Goal: Information Seeking & Learning: Learn about a topic

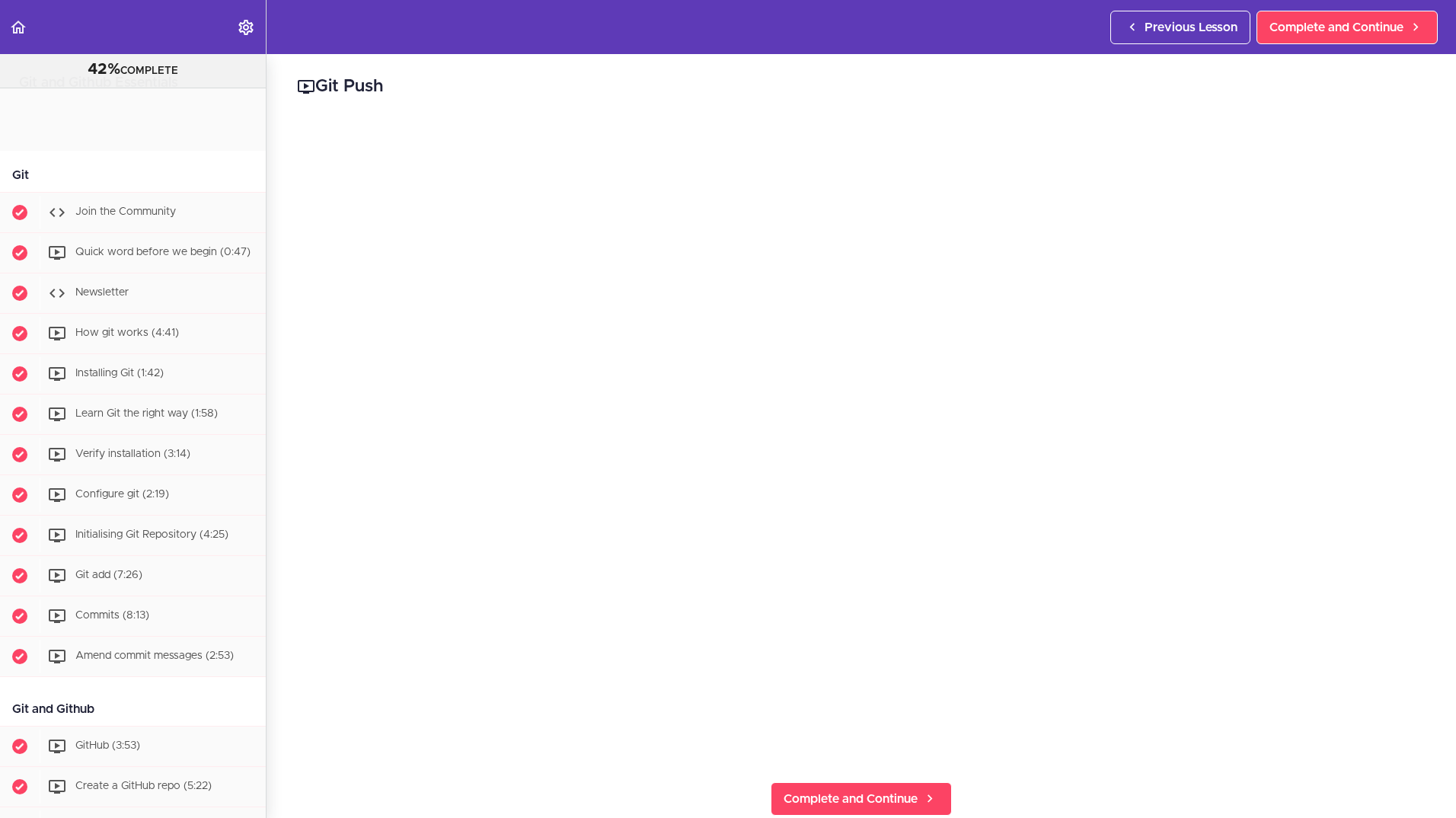
scroll to position [747, 0]
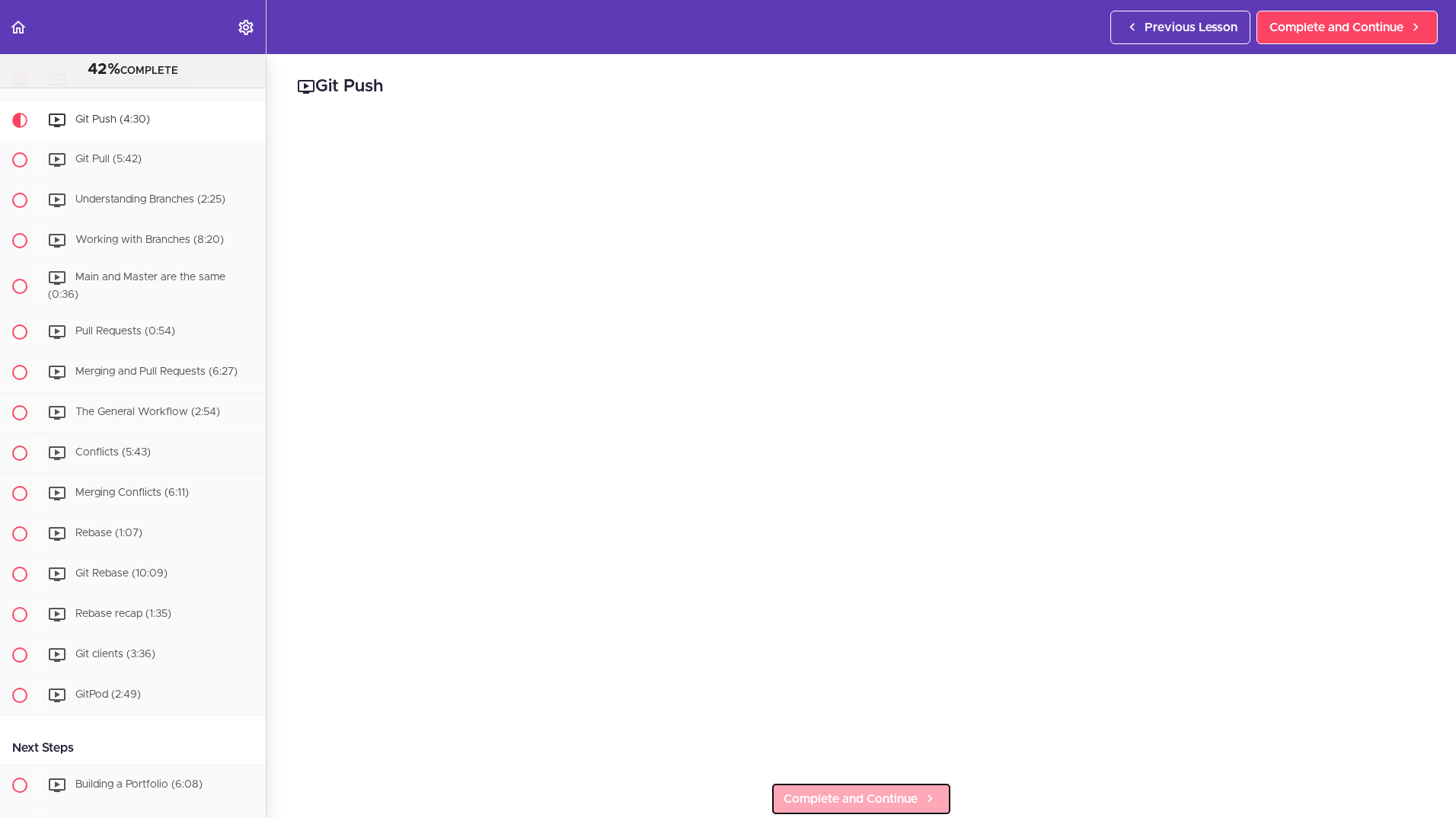
click at [805, 793] on span "Complete and Continue" at bounding box center [850, 798] width 134 height 18
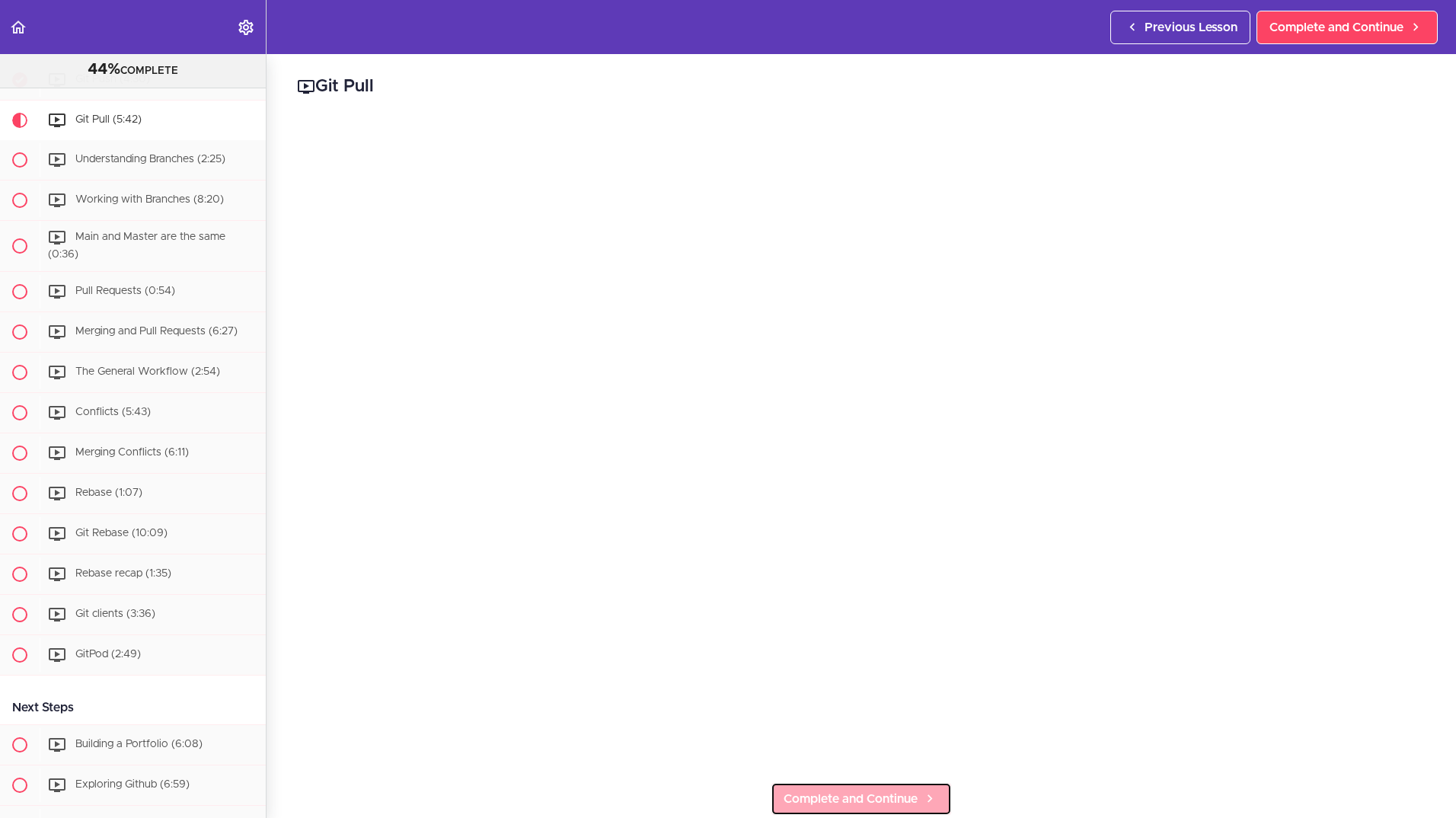
click at [810, 801] on link "Complete and Continue" at bounding box center [861, 799] width 181 height 34
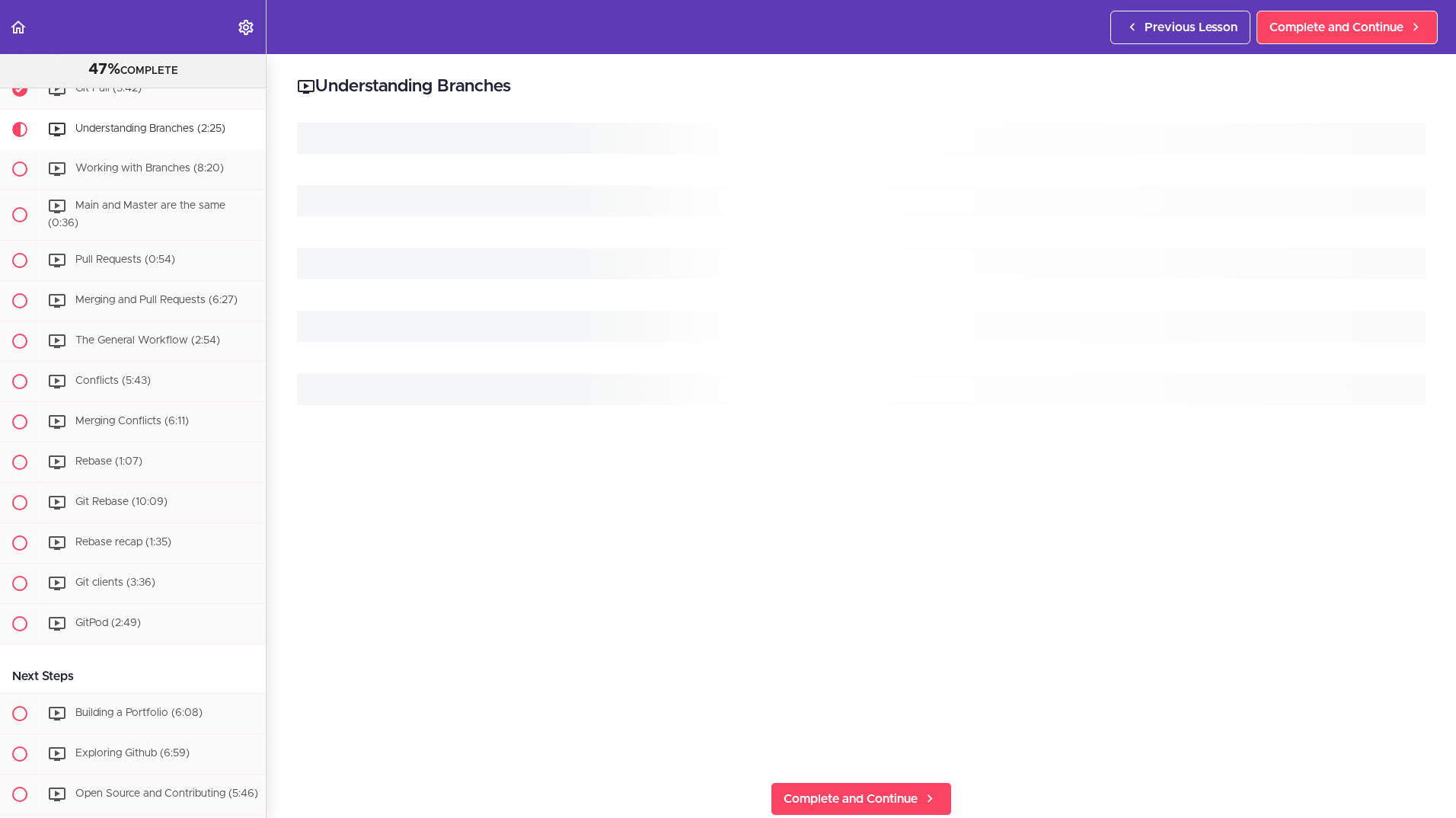
scroll to position [828, 0]
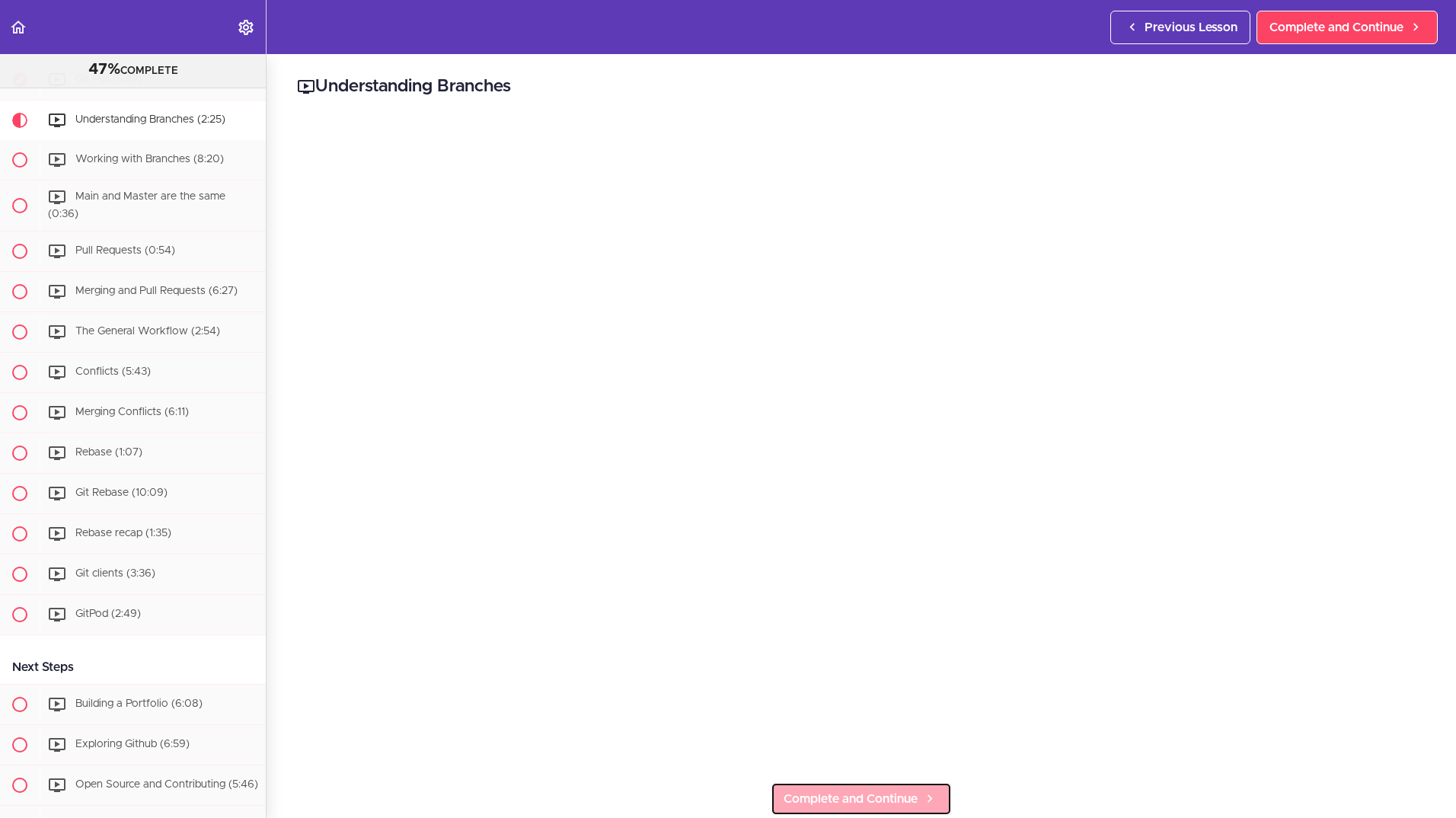
click at [845, 791] on span "Complete and Continue" at bounding box center [850, 798] width 134 height 18
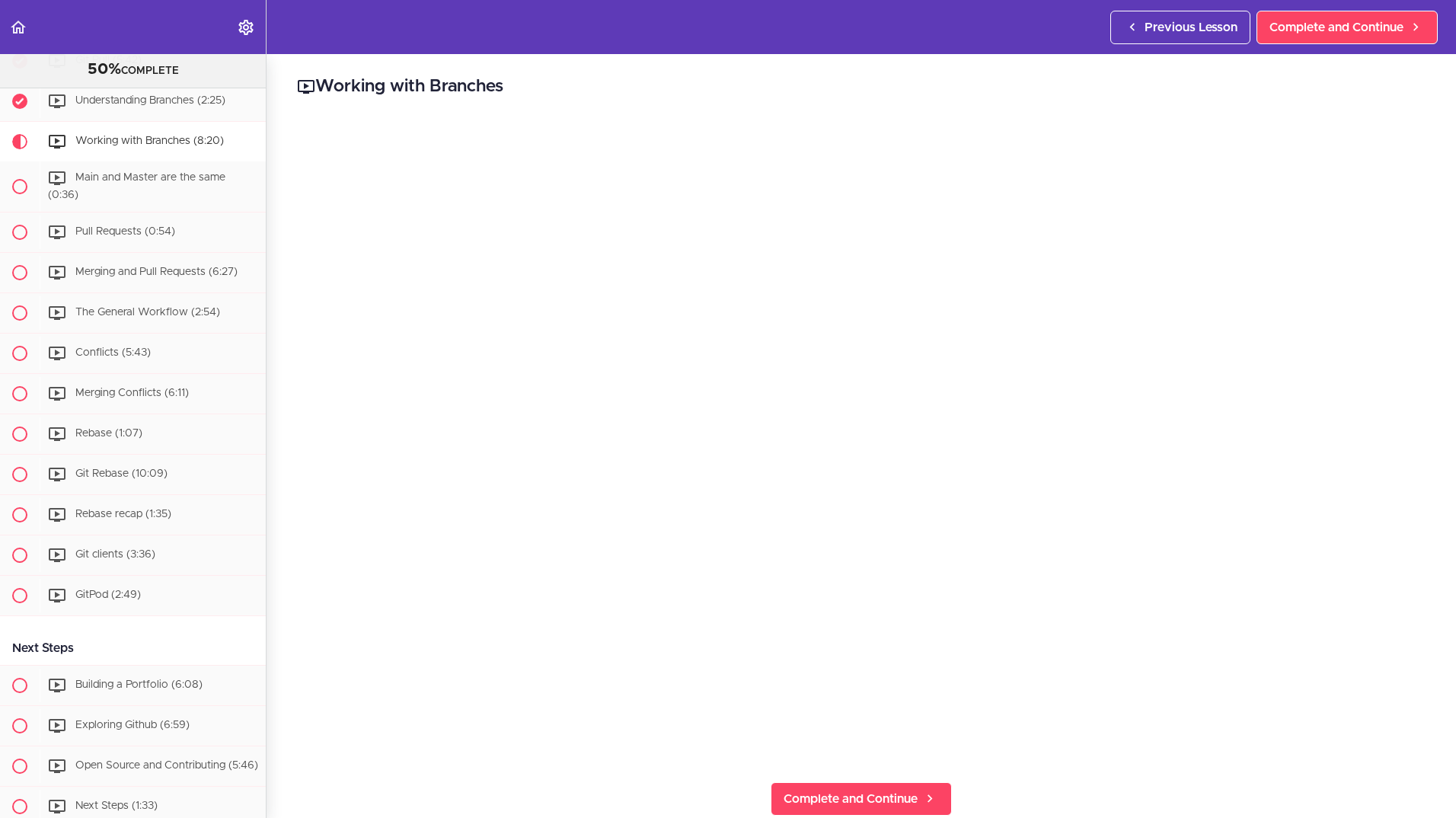
scroll to position [868, 0]
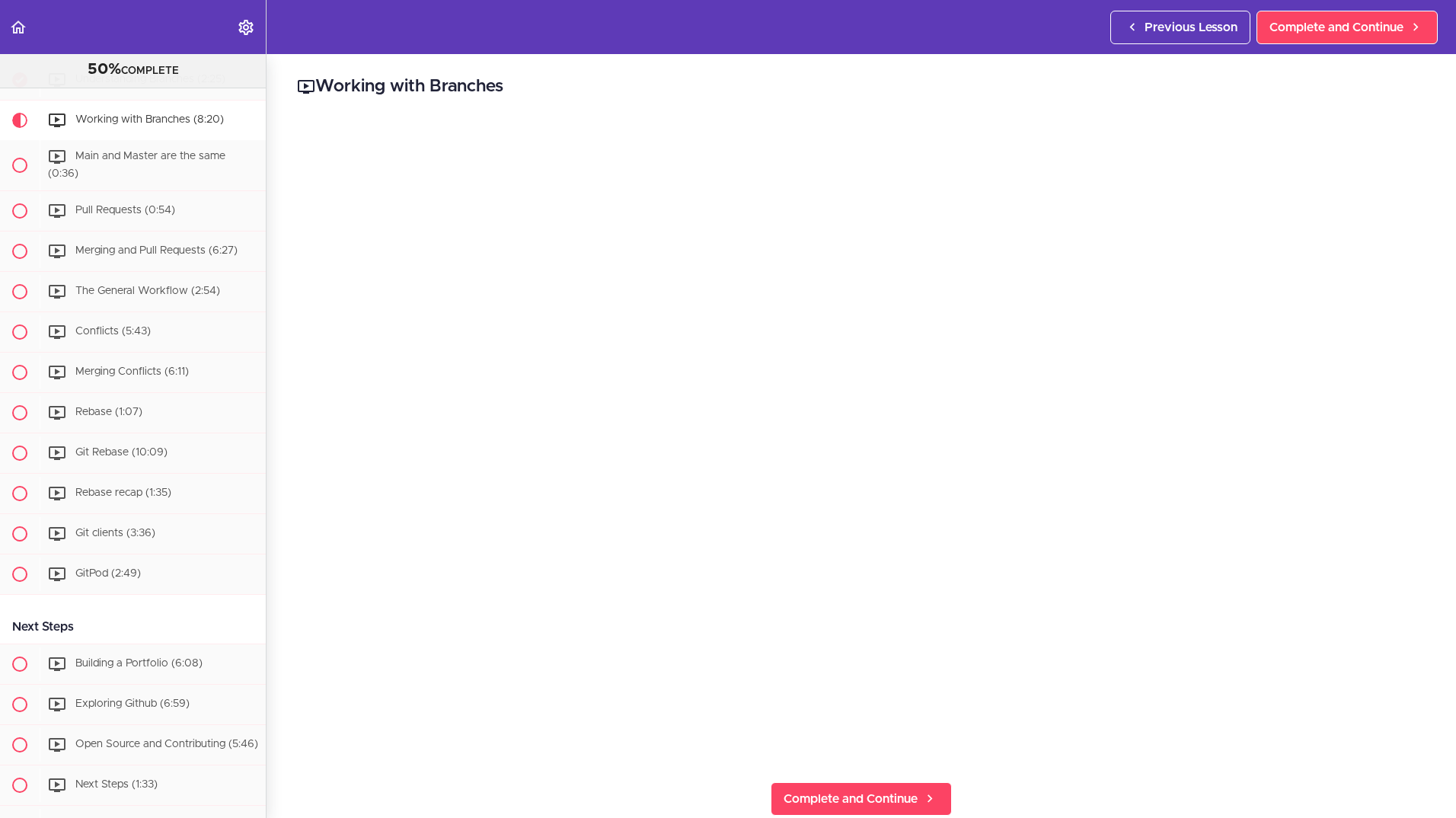
click at [818, 768] on div "Working with Branches Complete and Continue 1 - Follow us on LinkedIn 2 - Subsc…" at bounding box center [861, 436] width 1189 height 764
click at [810, 791] on span "Complete and Continue" at bounding box center [850, 798] width 134 height 18
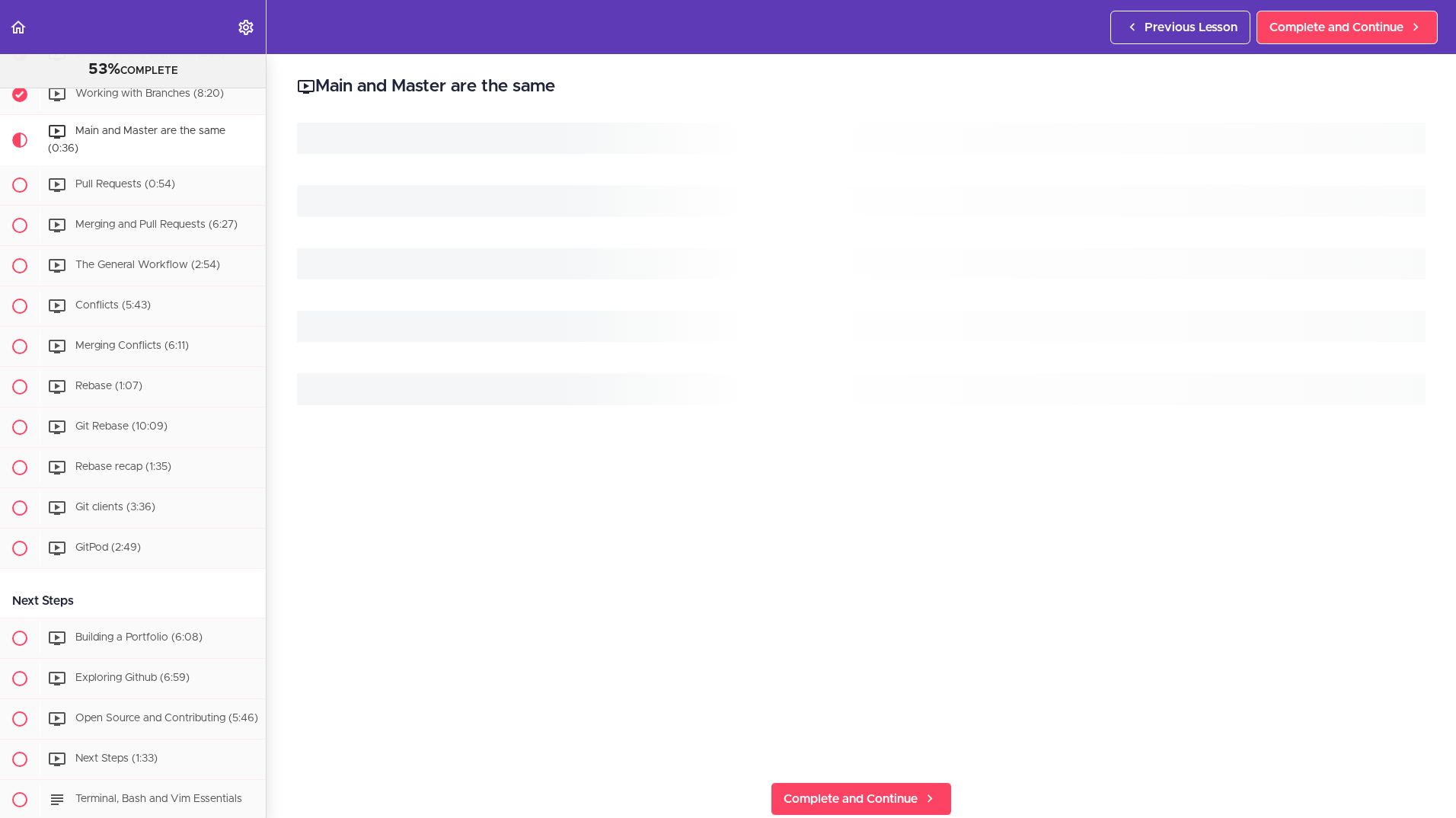
scroll to position [908, 0]
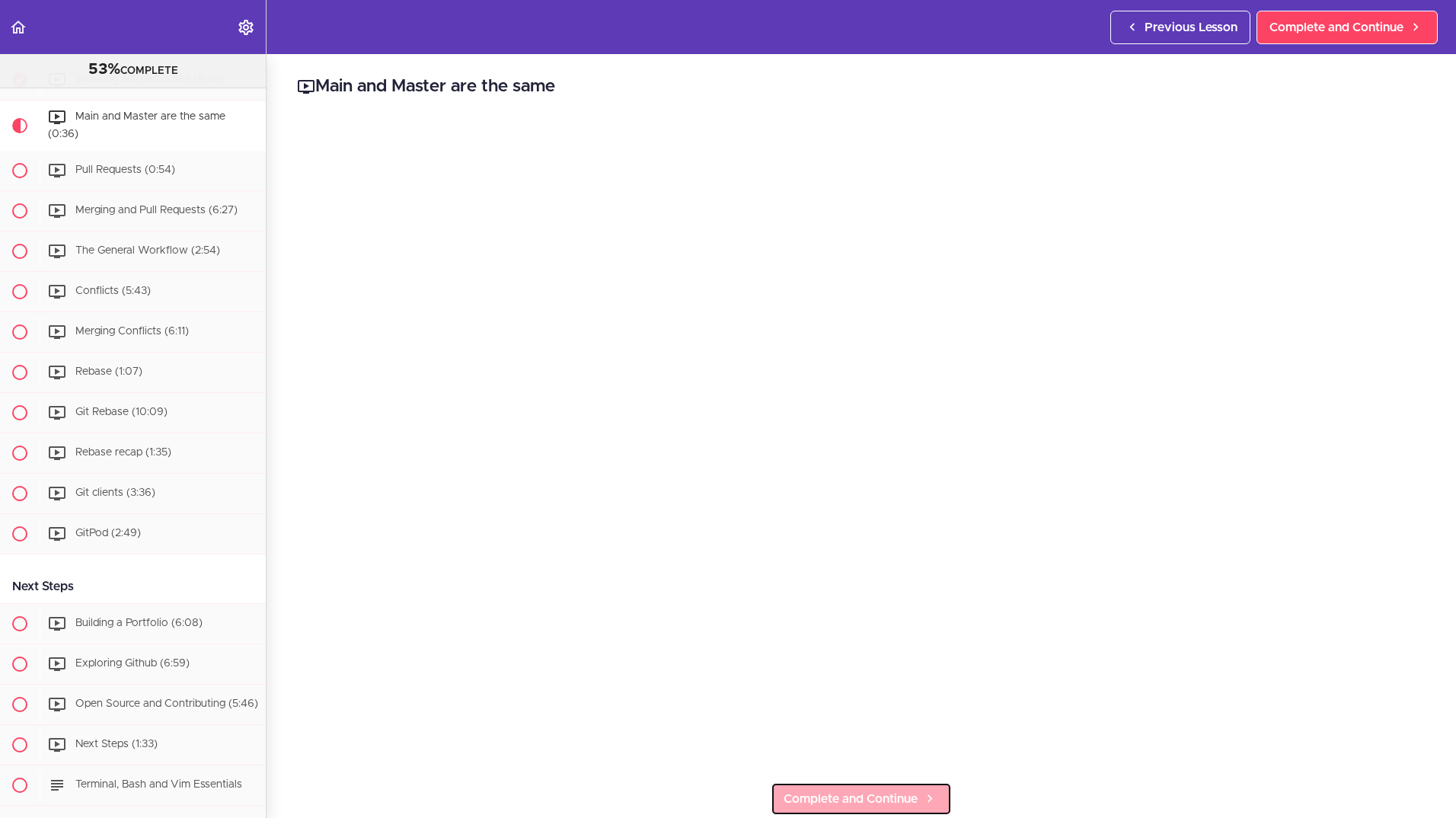
click at [800, 782] on link "Complete and Continue" at bounding box center [861, 799] width 181 height 34
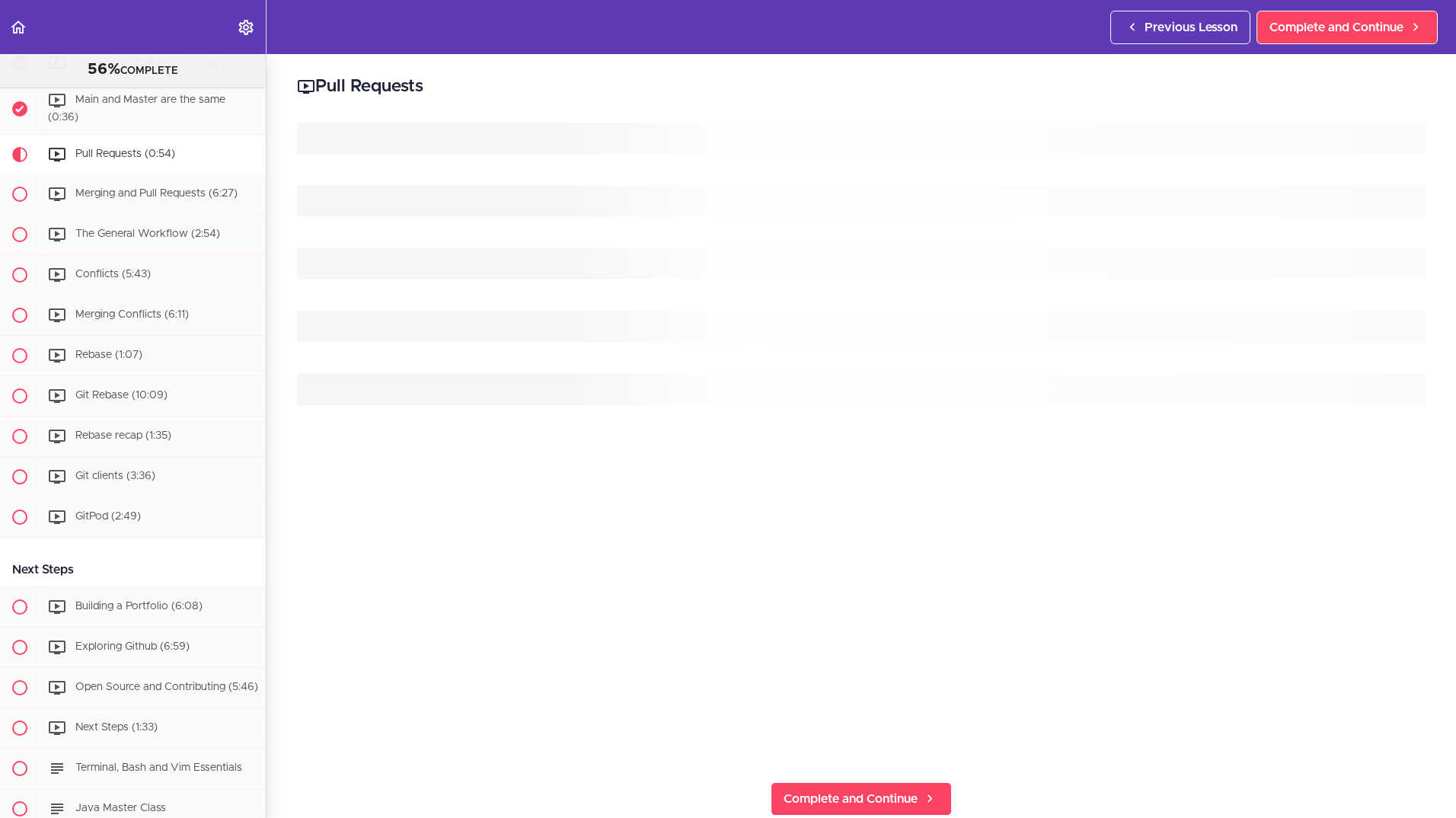
scroll to position [959, 0]
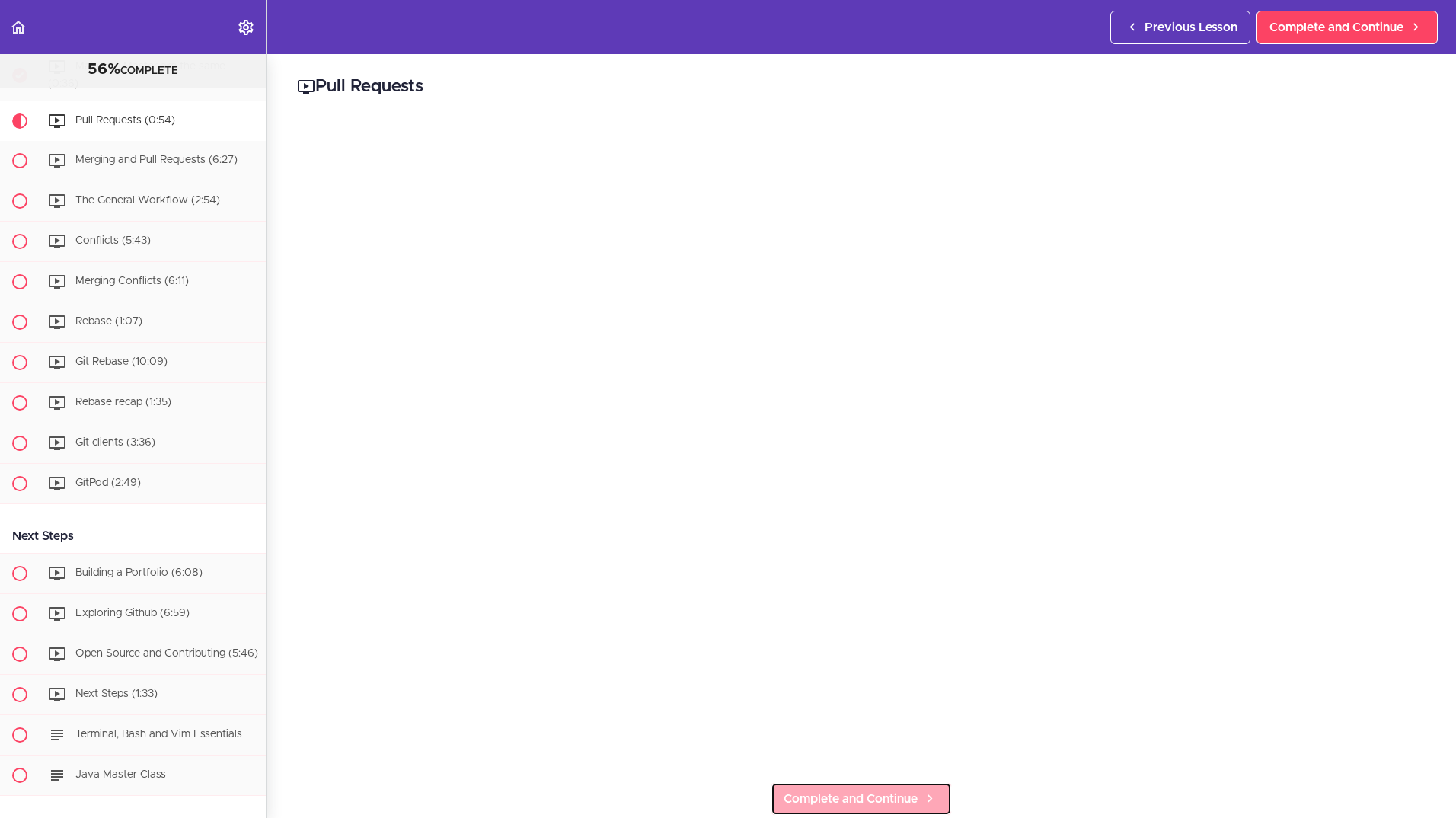
click at [816, 789] on span "Complete and Continue" at bounding box center [850, 798] width 134 height 18
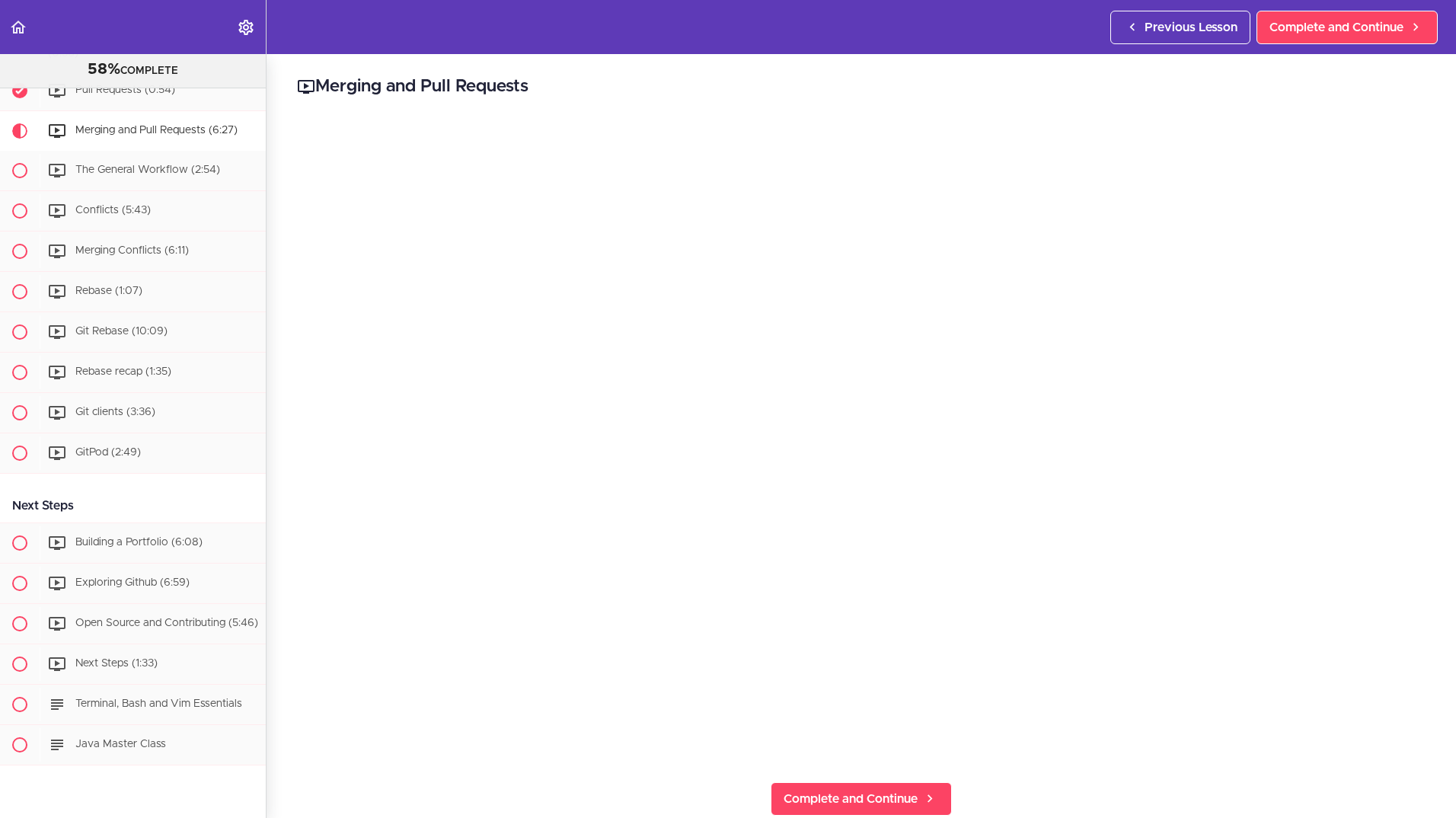
scroll to position [999, 0]
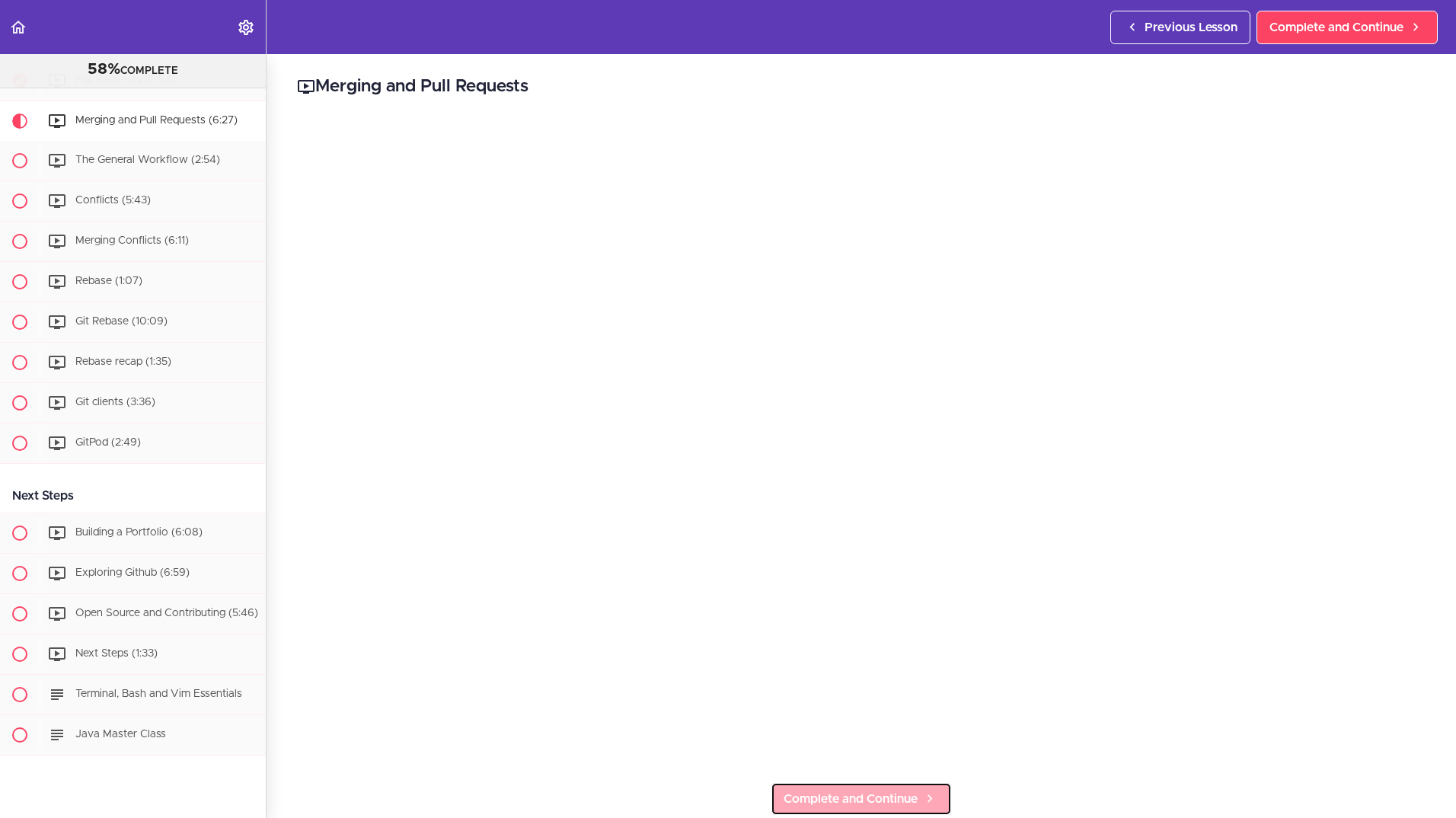
click at [807, 793] on span "Complete and Continue" at bounding box center [850, 798] width 134 height 18
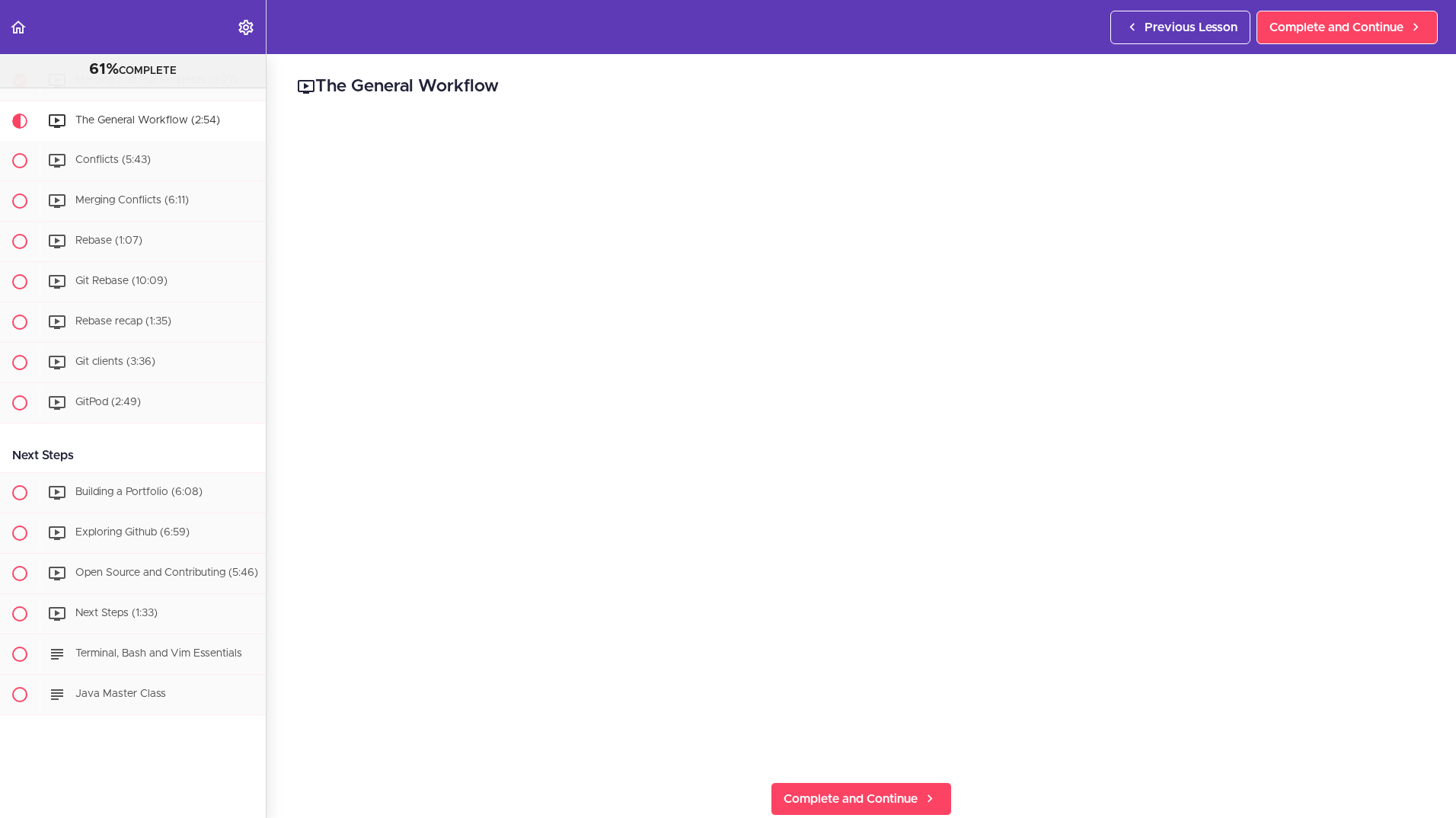
scroll to position [1040, 0]
click at [805, 789] on span "Complete and Continue" at bounding box center [850, 798] width 134 height 18
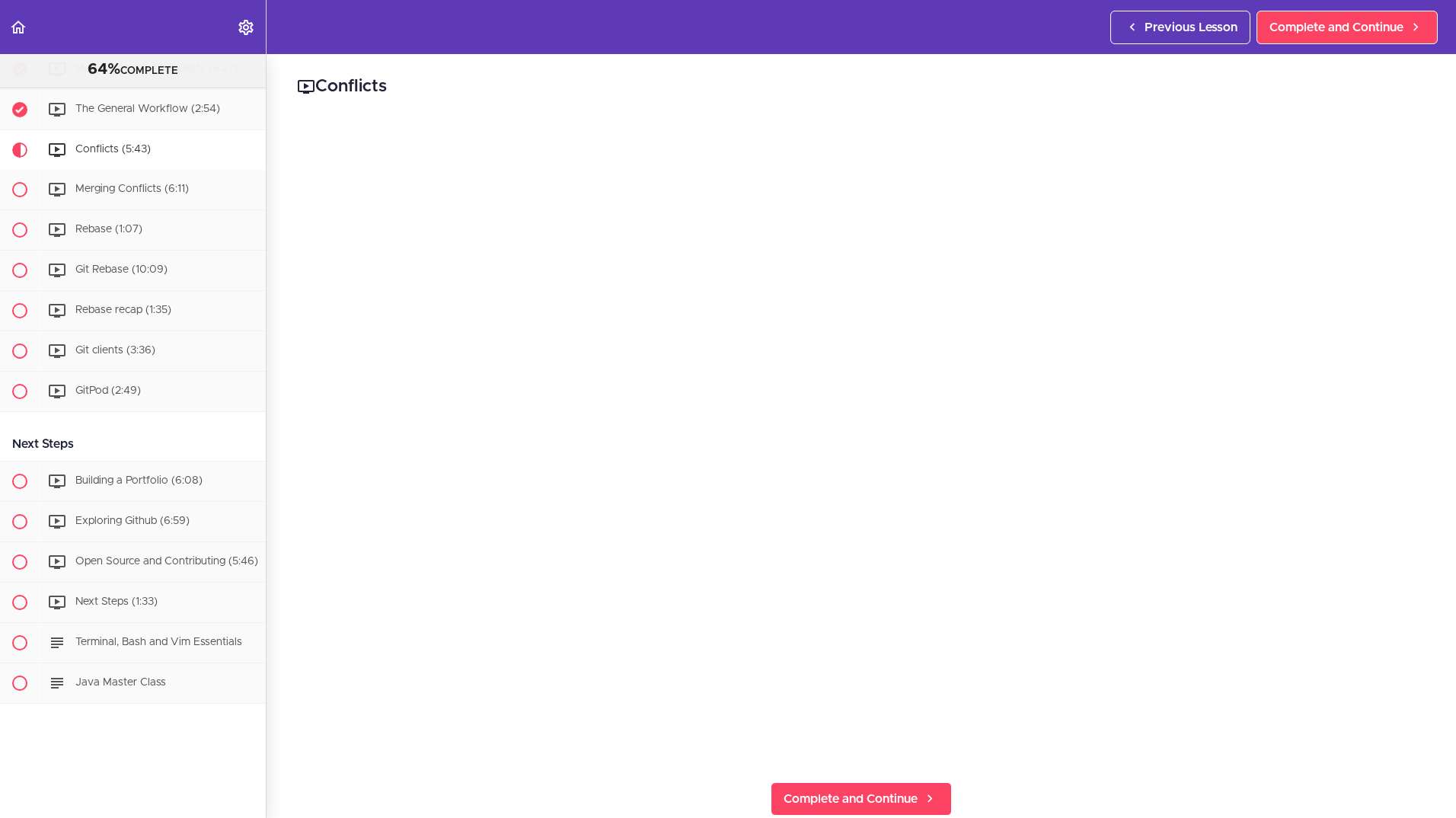
scroll to position [1080, 0]
click at [820, 789] on span "Complete and Continue" at bounding box center [850, 798] width 134 height 18
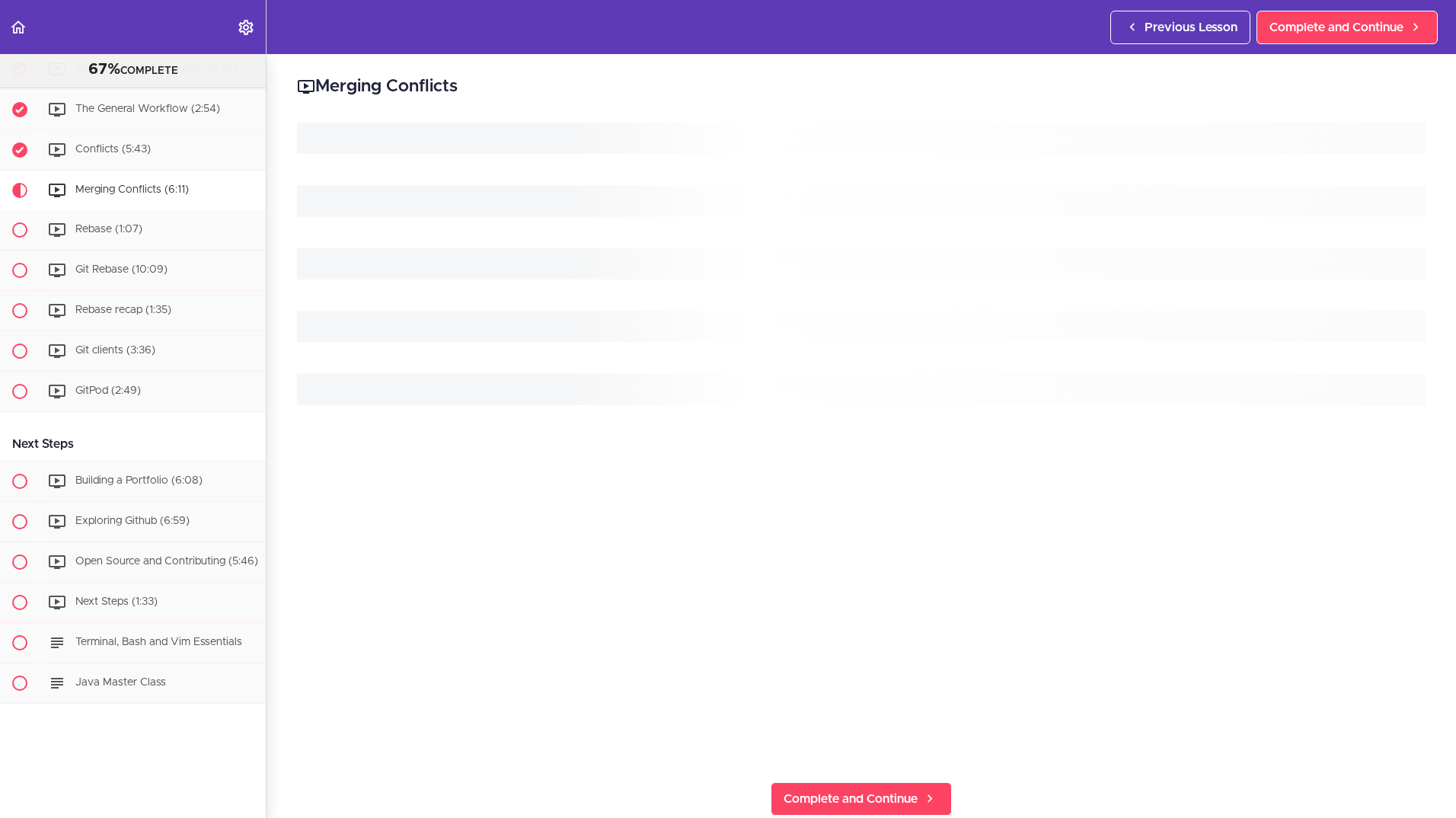
scroll to position [1083, 0]
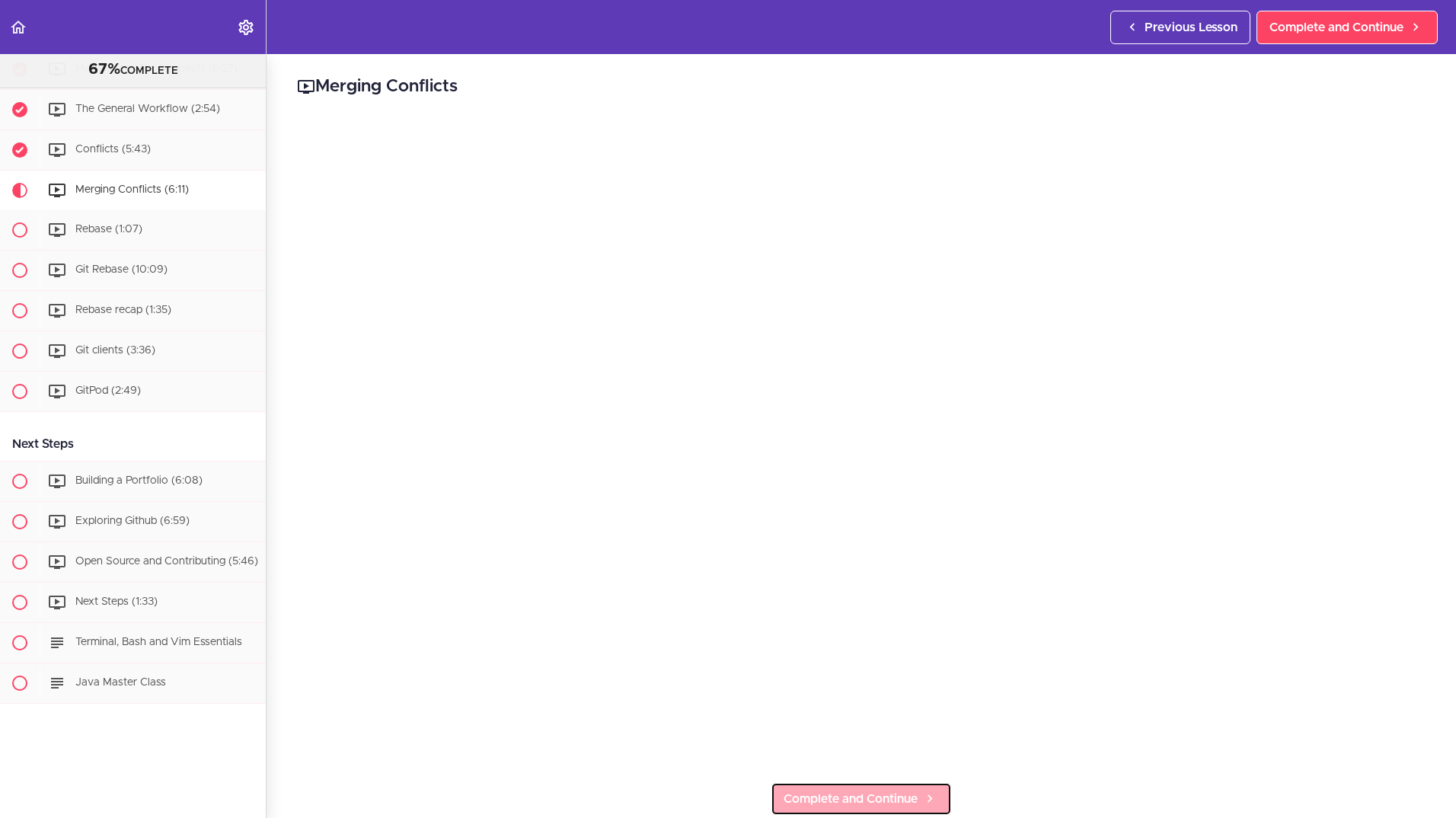
click at [800, 789] on span "Complete and Continue" at bounding box center [850, 798] width 134 height 18
click at [863, 795] on span "Complete and Continue" at bounding box center [850, 798] width 134 height 18
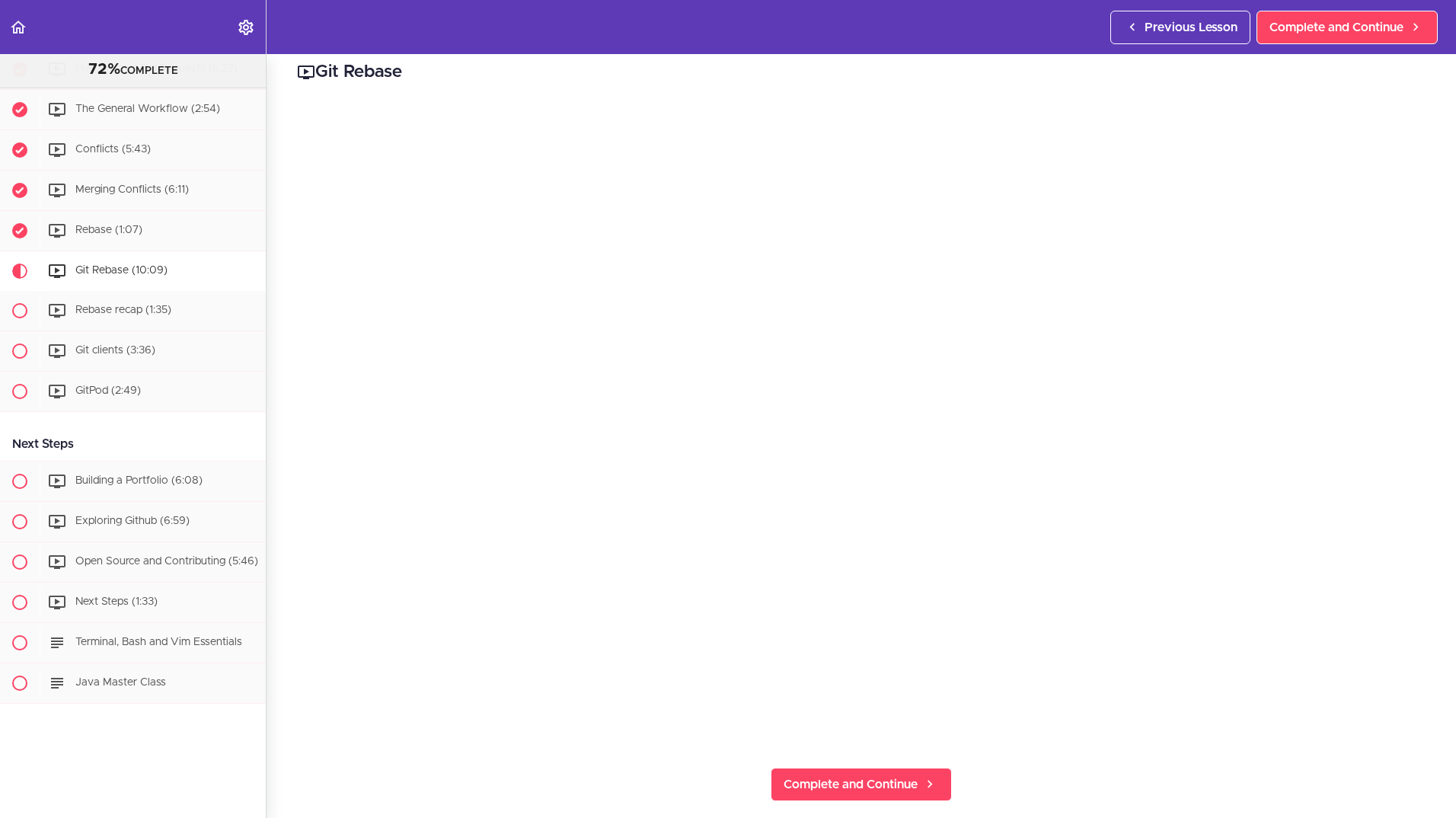
scroll to position [25, 0]
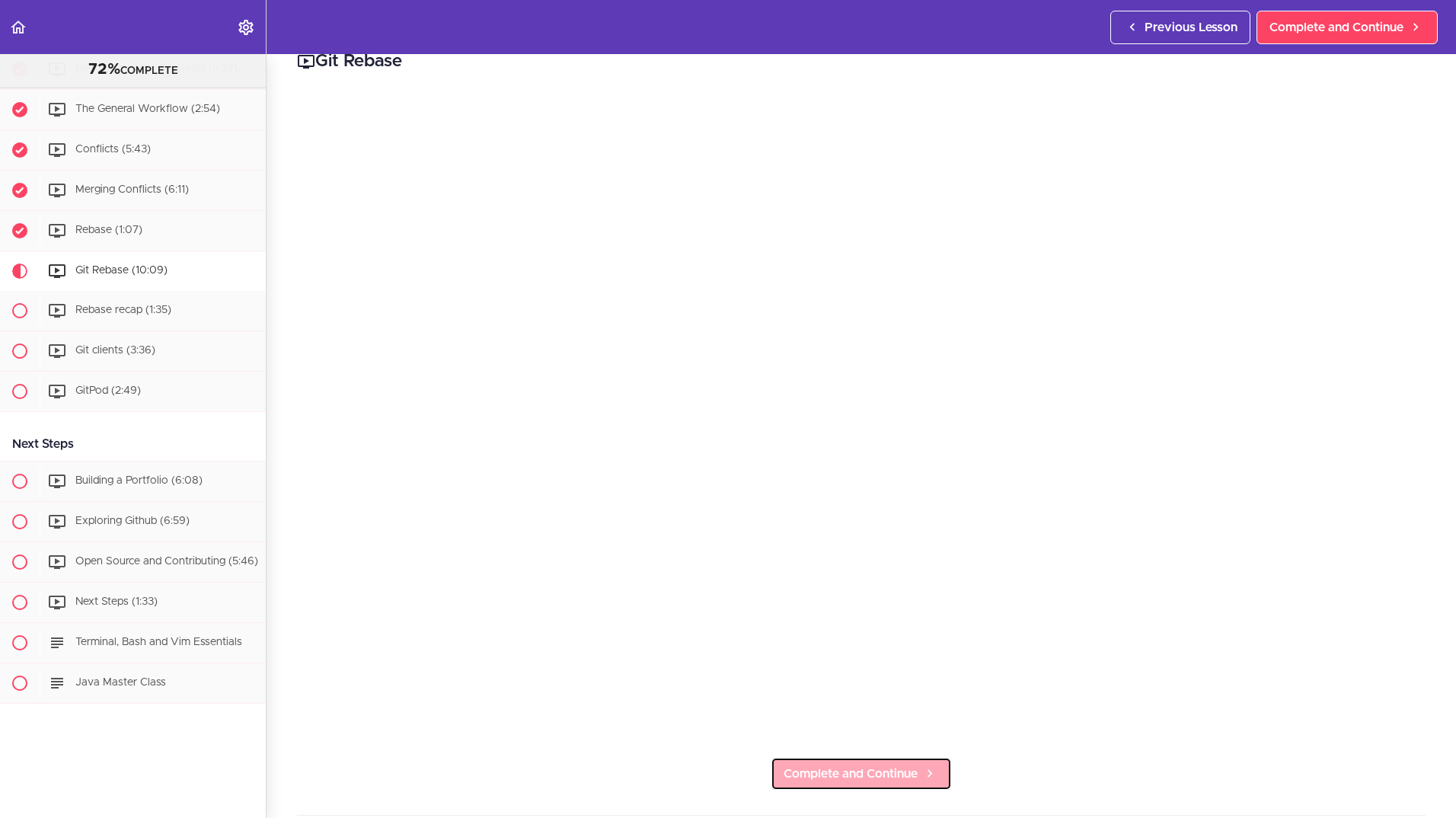
click at [806, 774] on span "Complete and Continue" at bounding box center [850, 774] width 134 height 18
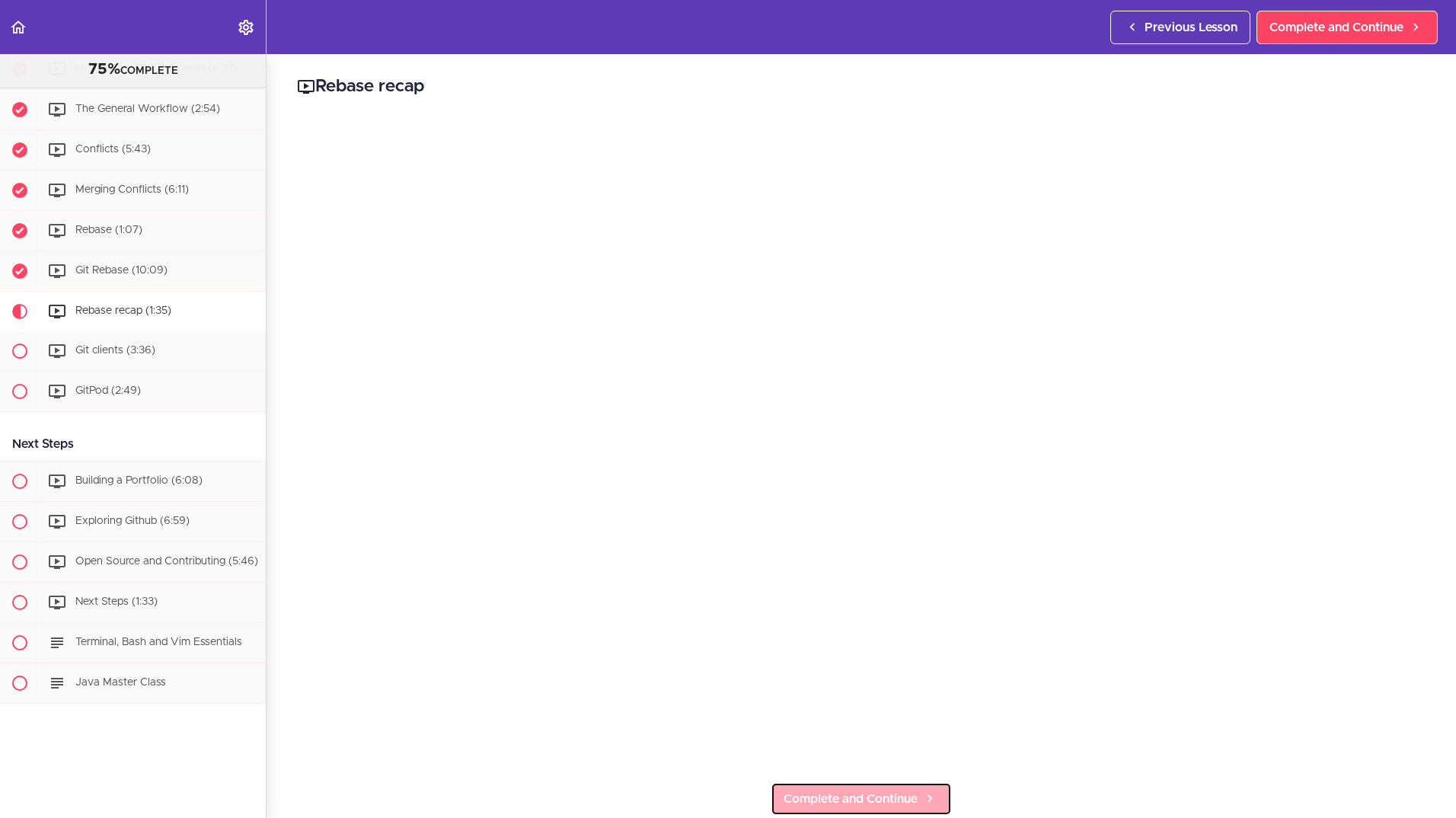
click at [807, 789] on span "Complete and Continue" at bounding box center [850, 798] width 134 height 18
